Goal: Navigation & Orientation: Understand site structure

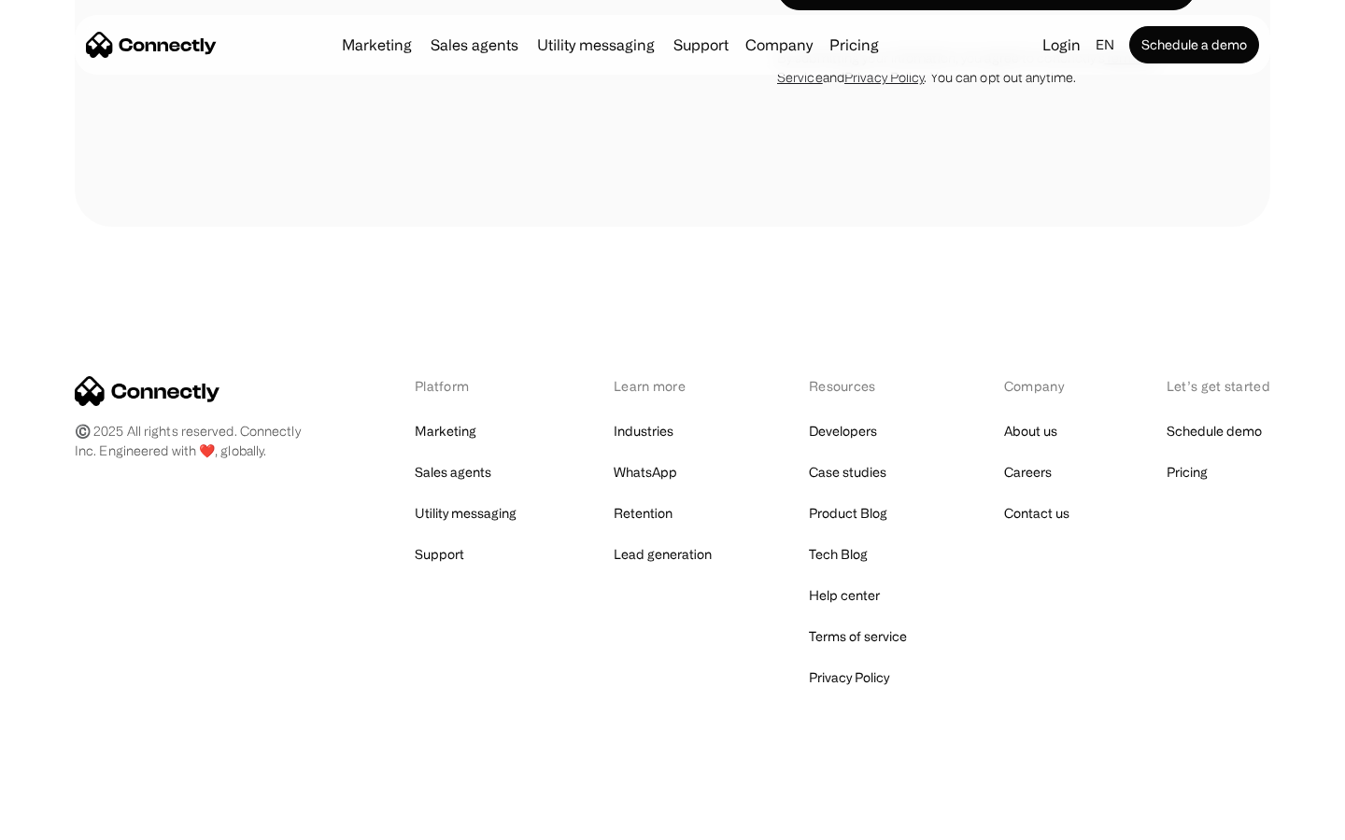
scroll to position [6066, 0]
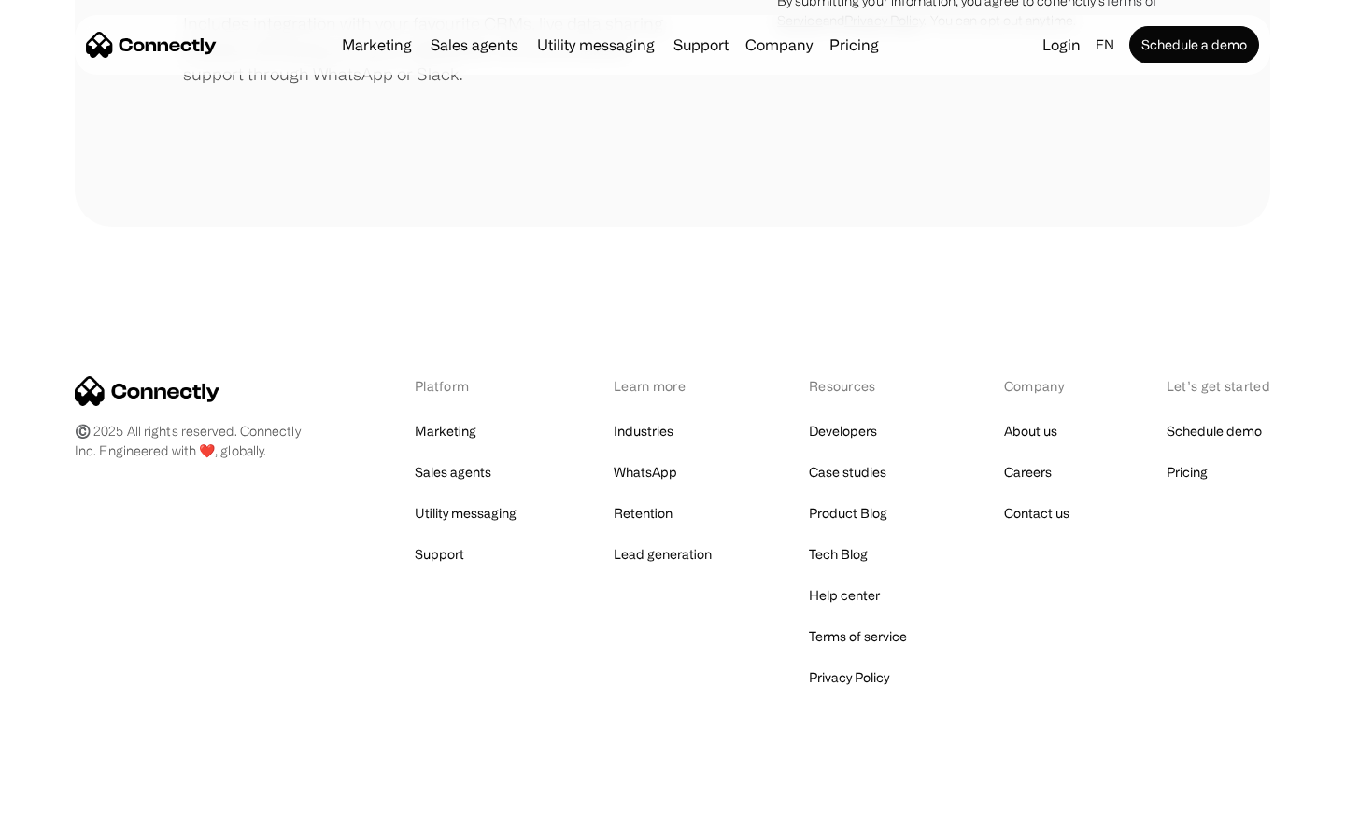
scroll to position [868, 0]
